Goal: Task Accomplishment & Management: Manage account settings

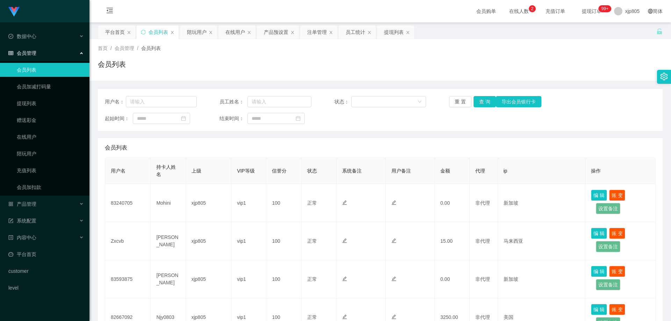
click at [37, 55] on div "会员管理" at bounding box center [44, 53] width 89 height 14
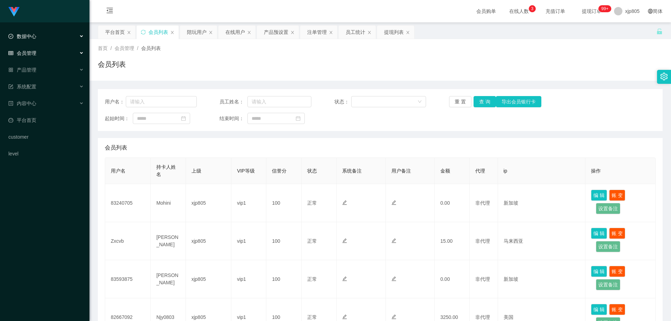
click at [36, 35] on span "数据中心" at bounding box center [22, 37] width 28 height 6
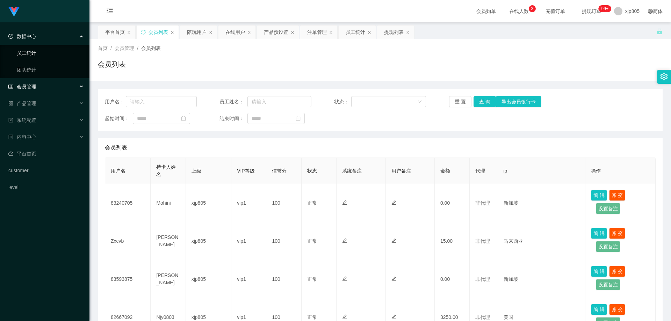
click at [37, 50] on link "员工统计" at bounding box center [50, 53] width 67 height 14
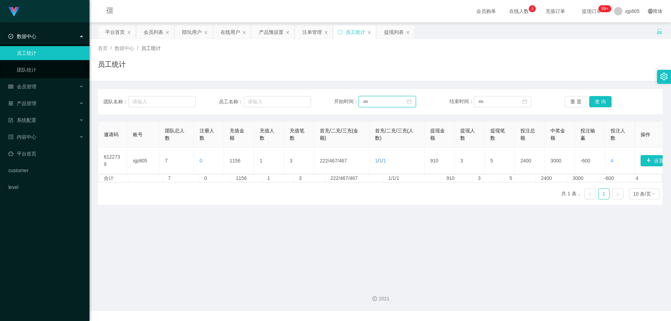
click at [386, 103] on input at bounding box center [387, 101] width 57 height 11
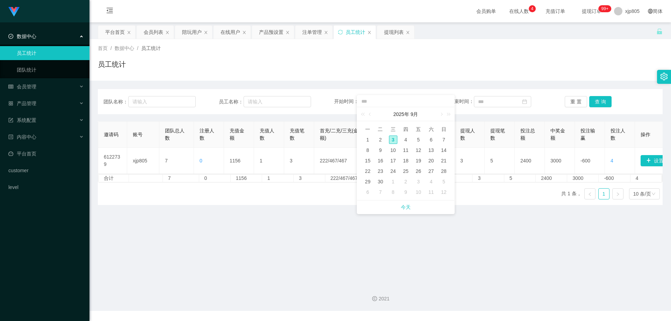
click at [395, 141] on div "3" at bounding box center [393, 140] width 8 height 8
type input "**********"
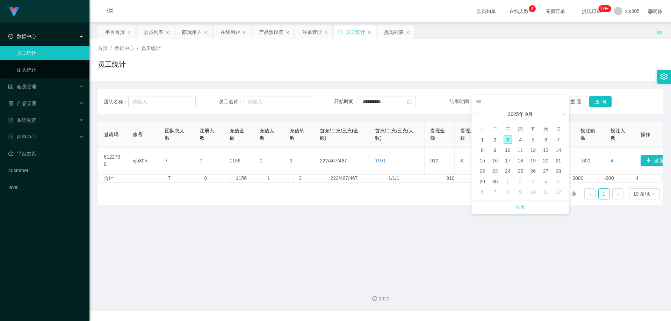
drag, startPoint x: 521, startPoint y: 140, endPoint x: 527, endPoint y: 139, distance: 5.3
click at [521, 140] on div "4" at bounding box center [520, 140] width 8 height 8
type input "**********"
click at [595, 102] on button "查 询" at bounding box center [600, 101] width 22 height 11
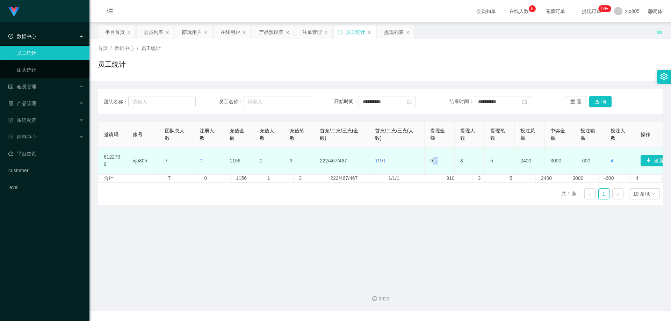
drag, startPoint x: 439, startPoint y: 161, endPoint x: 429, endPoint y: 161, distance: 9.4
click at [429, 161] on td "910" at bounding box center [440, 161] width 30 height 26
click at [435, 163] on td "910" at bounding box center [440, 161] width 30 height 26
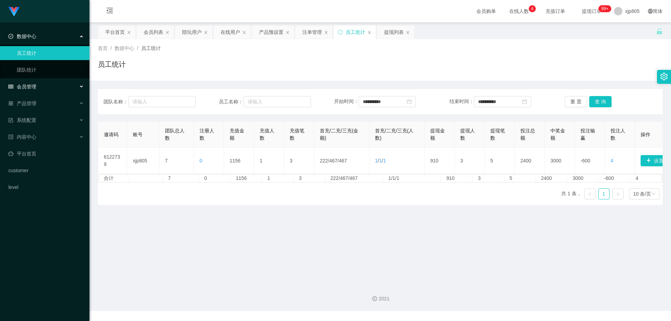
click at [42, 92] on div "会员管理" at bounding box center [44, 87] width 89 height 14
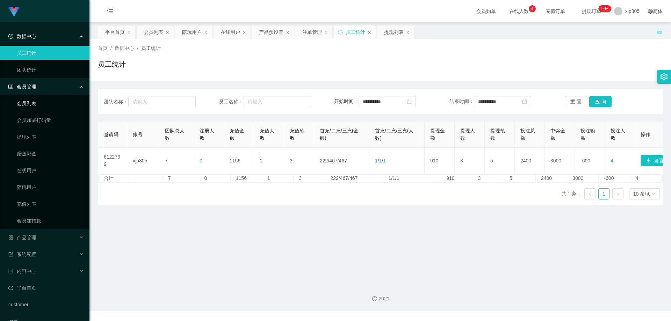
click at [28, 108] on link "会员列表" at bounding box center [50, 103] width 67 height 14
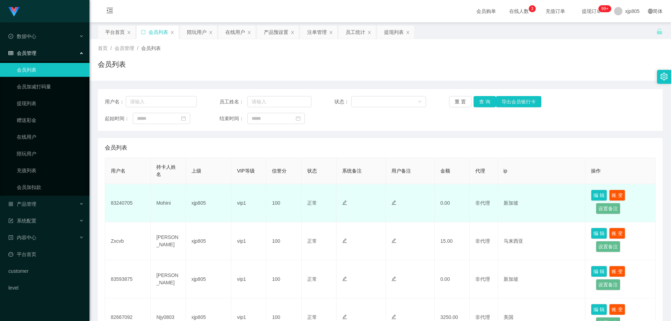
click at [126, 203] on td "83240705" at bounding box center [127, 203] width 45 height 38
copy td "83240705"
